Goal: Task Accomplishment & Management: Use online tool/utility

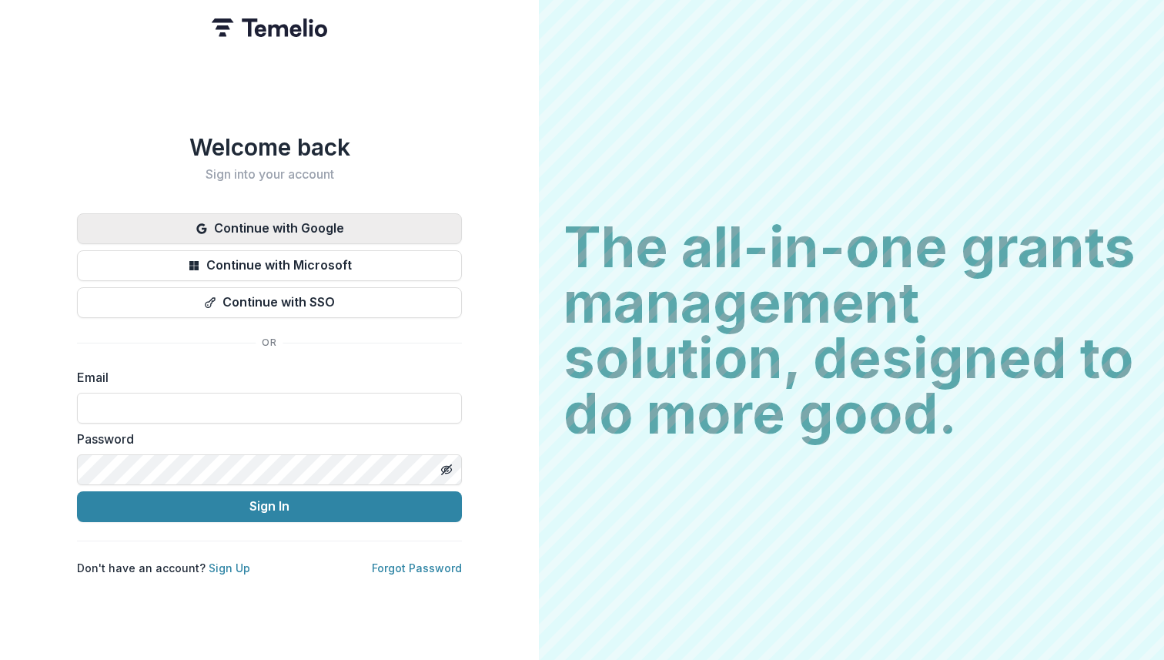
click at [266, 225] on button "Continue with Google" at bounding box center [269, 228] width 385 height 31
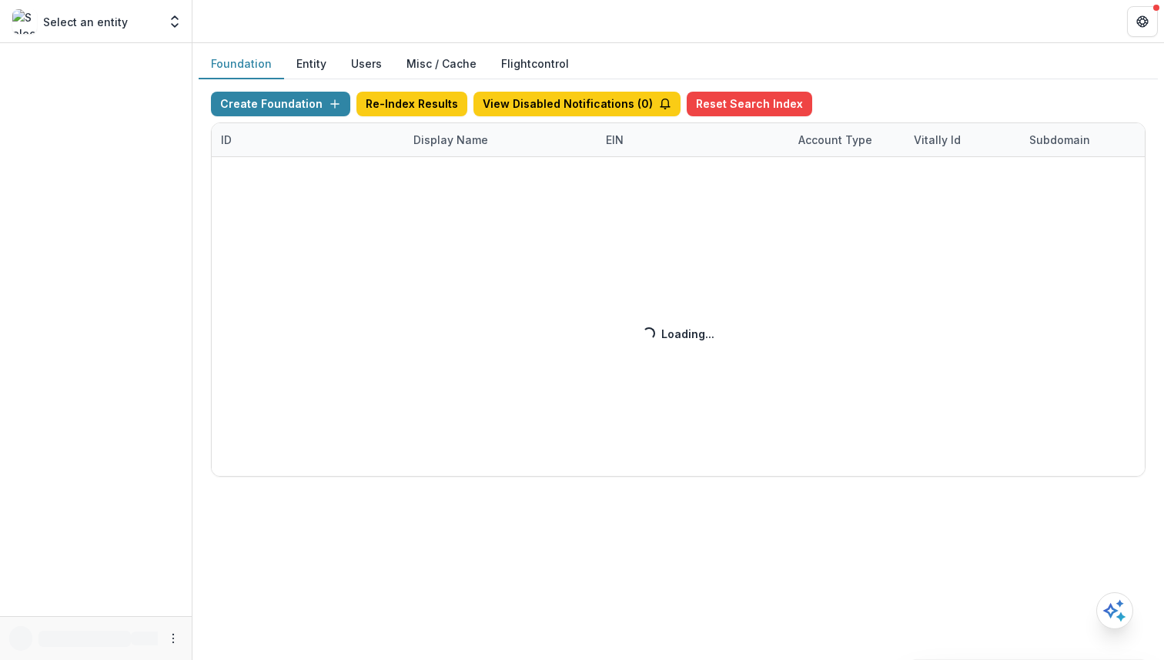
click at [550, 60] on link "Flightcontrol" at bounding box center [535, 63] width 68 height 16
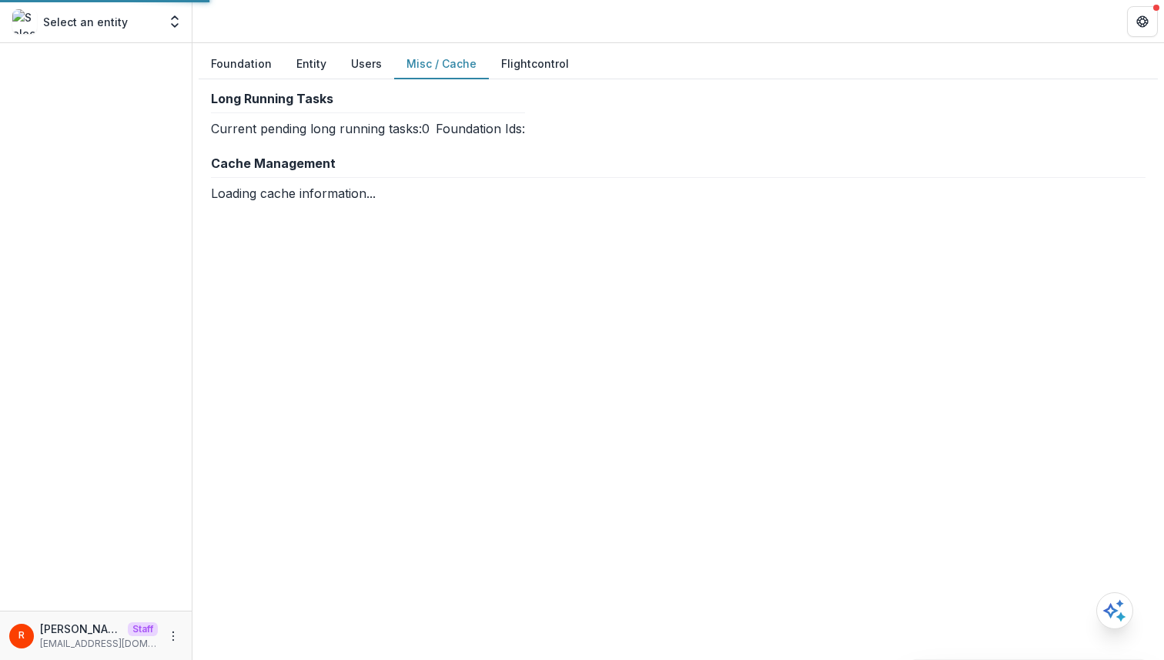
click at [427, 59] on button "Misc / Cache" at bounding box center [441, 64] width 95 height 30
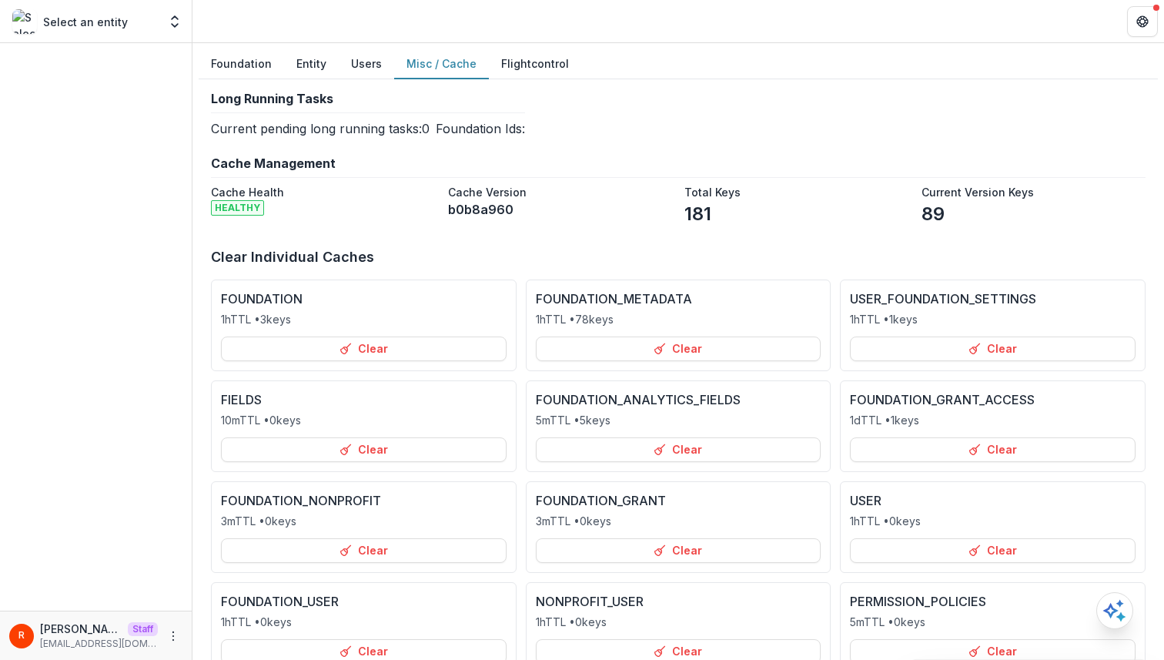
click at [427, 59] on button "Misc / Cache" at bounding box center [441, 64] width 95 height 30
click at [651, 346] on button "Clear" at bounding box center [679, 348] width 286 height 25
